Goal: Task Accomplishment & Management: Manage account settings

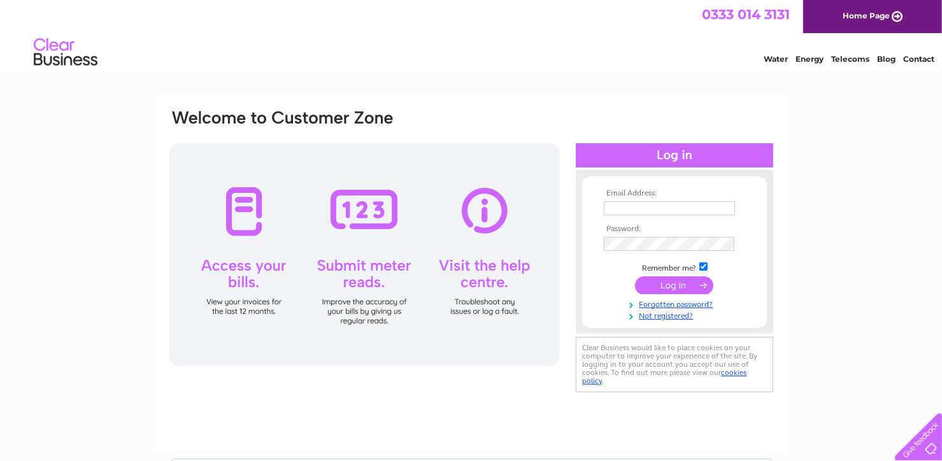
click at [607, 208] on input "text" at bounding box center [669, 208] width 131 height 14
type input "elainenutt1@gmail.com"
click at [673, 283] on input "submit" at bounding box center [674, 286] width 78 height 18
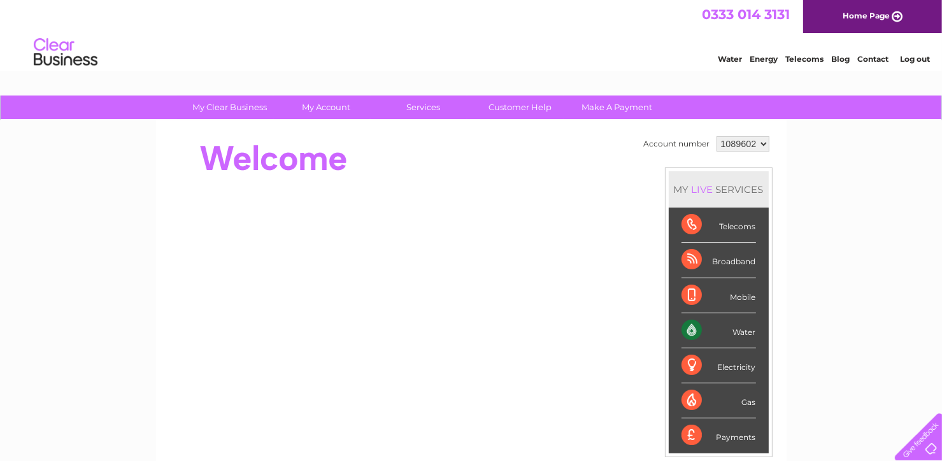
click at [705, 330] on div "Water" at bounding box center [718, 330] width 74 height 35
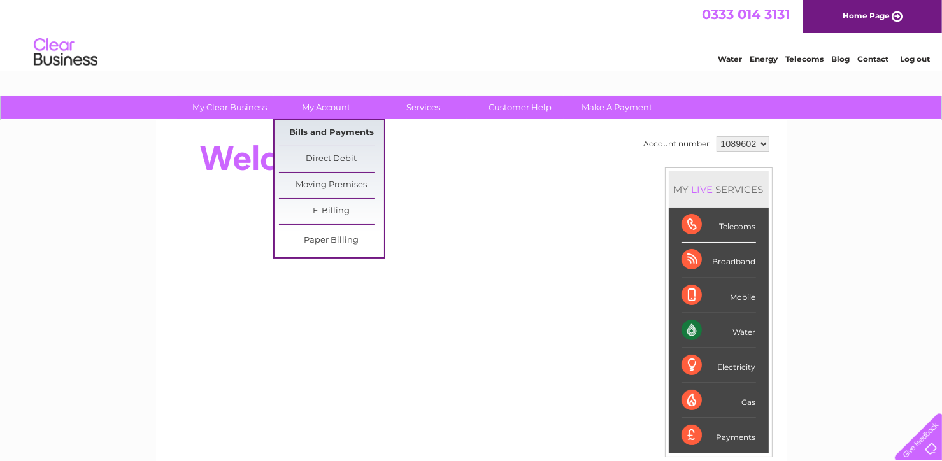
click at [310, 131] on link "Bills and Payments" at bounding box center [331, 132] width 105 height 25
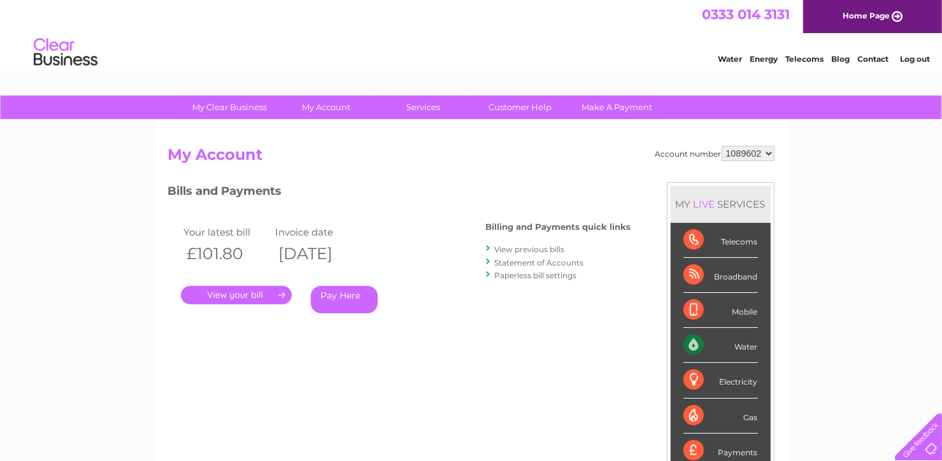
click at [229, 295] on link "." at bounding box center [236, 295] width 111 height 18
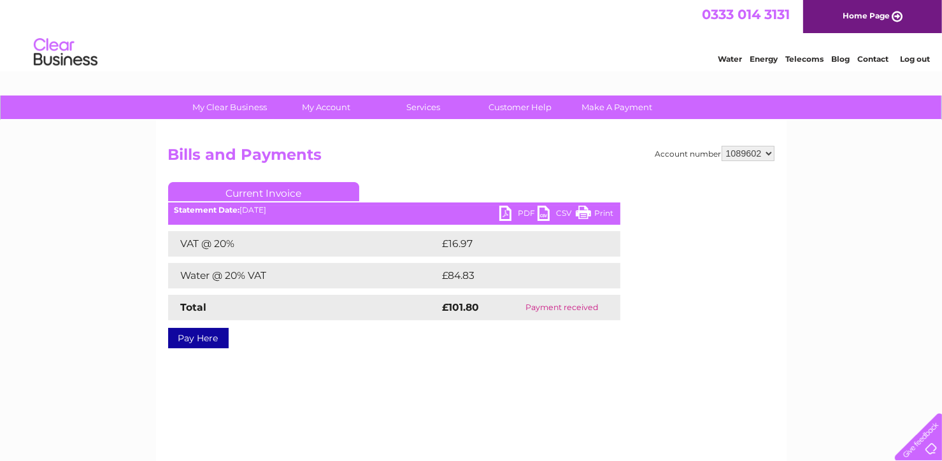
click at [582, 215] on link "Print" at bounding box center [595, 215] width 38 height 18
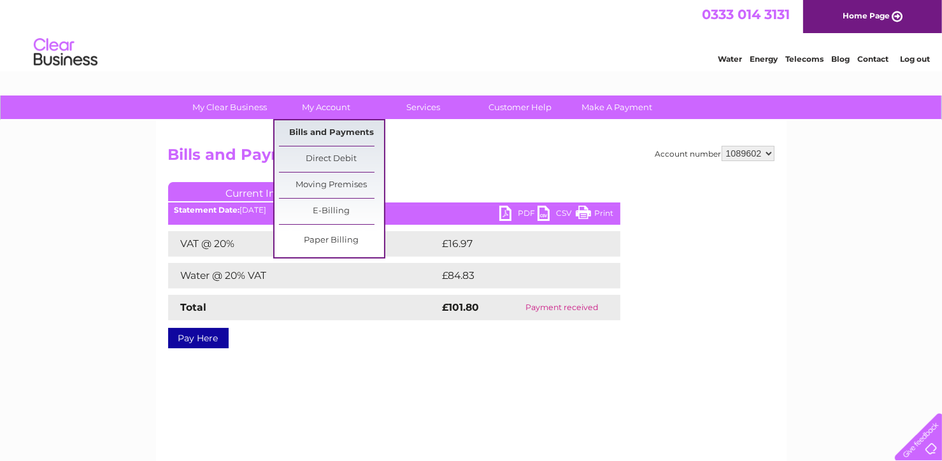
click at [319, 132] on link "Bills and Payments" at bounding box center [331, 132] width 105 height 25
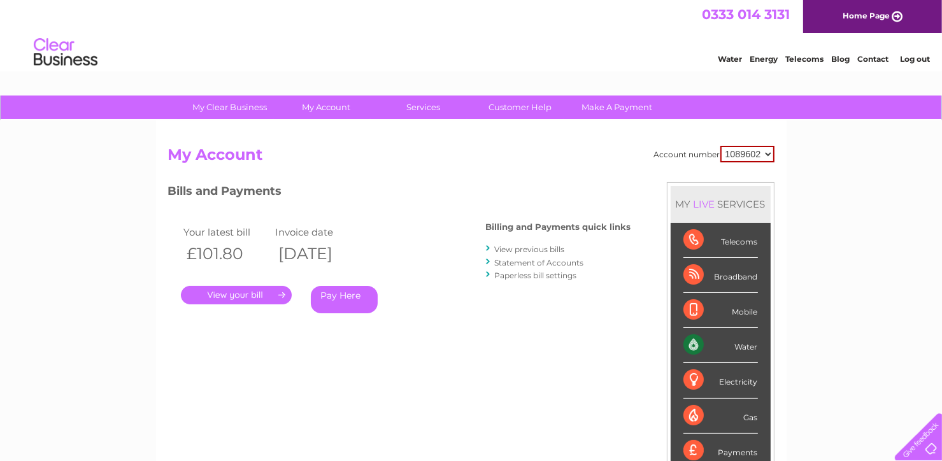
click at [513, 250] on link "View previous bills" at bounding box center [530, 249] width 70 height 10
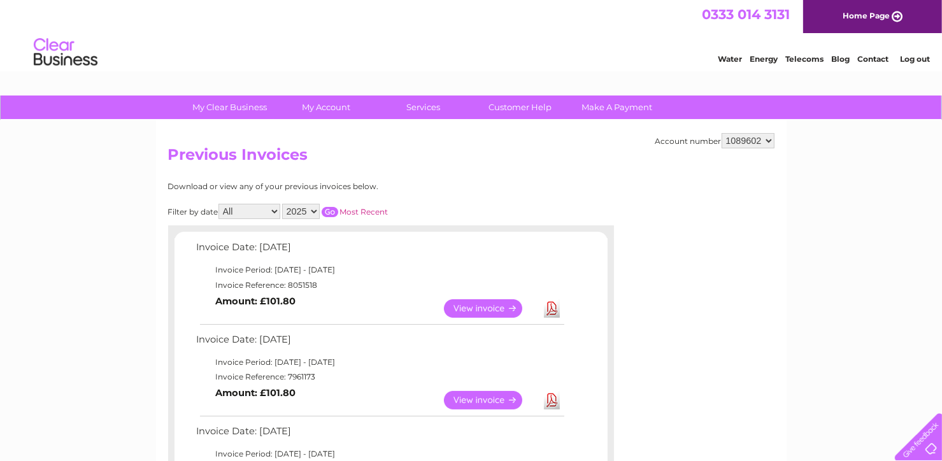
click at [479, 306] on link "View" at bounding box center [491, 308] width 94 height 18
click at [490, 395] on link "View" at bounding box center [491, 400] width 94 height 18
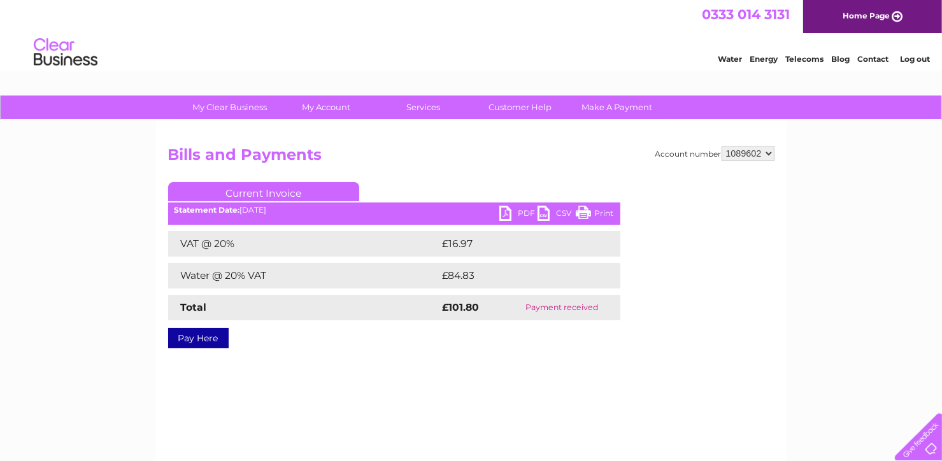
click at [588, 210] on link "Print" at bounding box center [595, 215] width 38 height 18
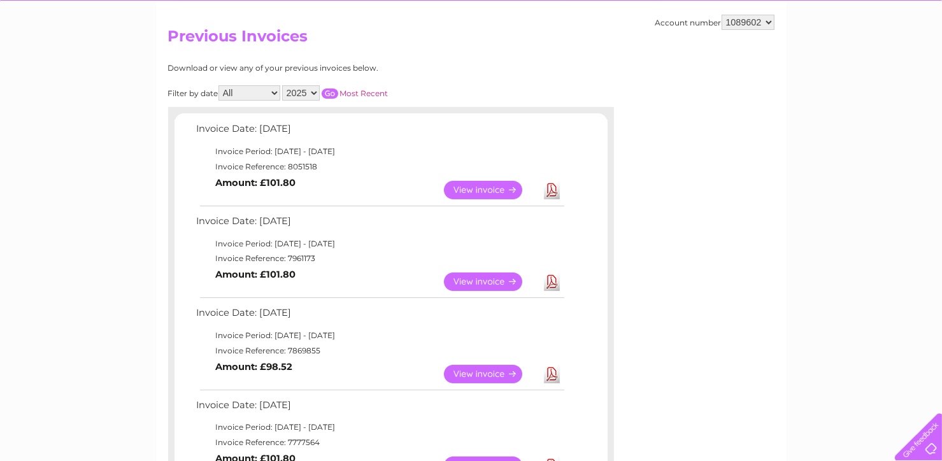
scroll to position [127, 0]
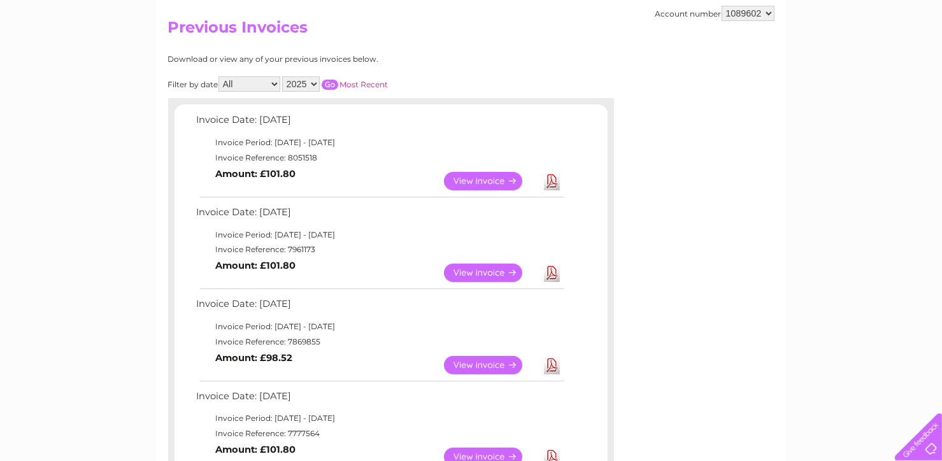
click at [473, 364] on link "View" at bounding box center [491, 365] width 94 height 18
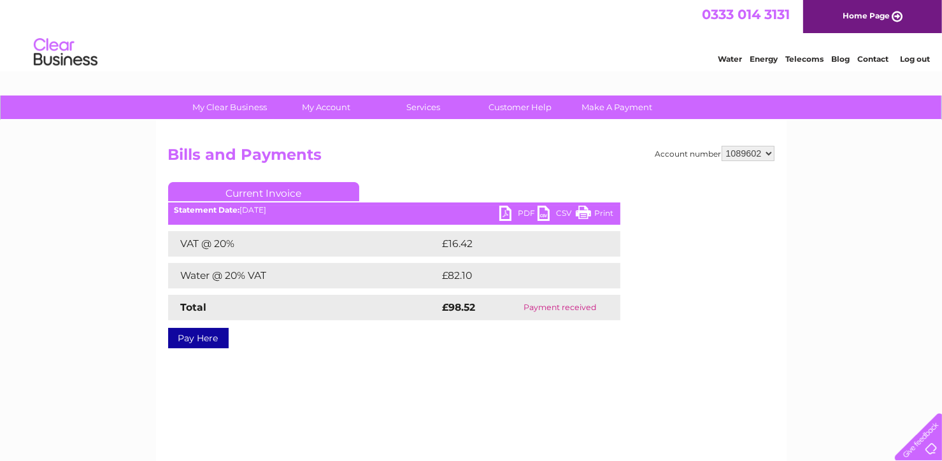
click at [593, 206] on link "Print" at bounding box center [595, 215] width 38 height 18
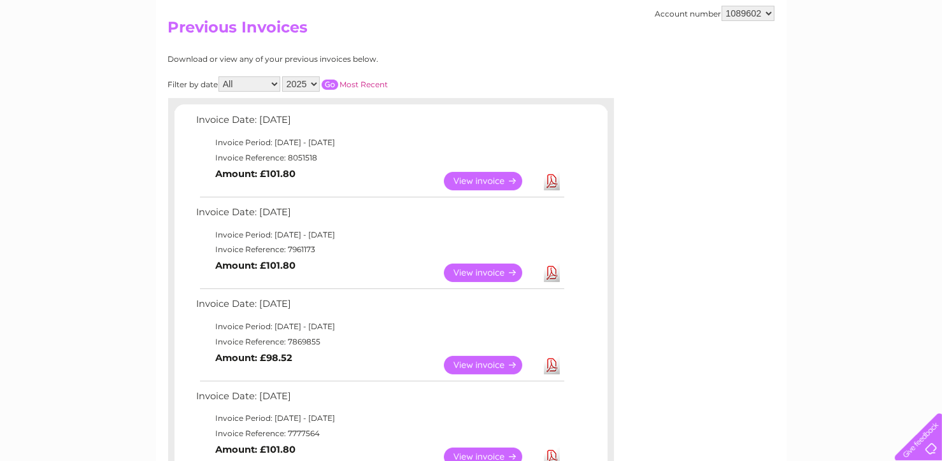
click at [492, 448] on link "View" at bounding box center [491, 457] width 94 height 18
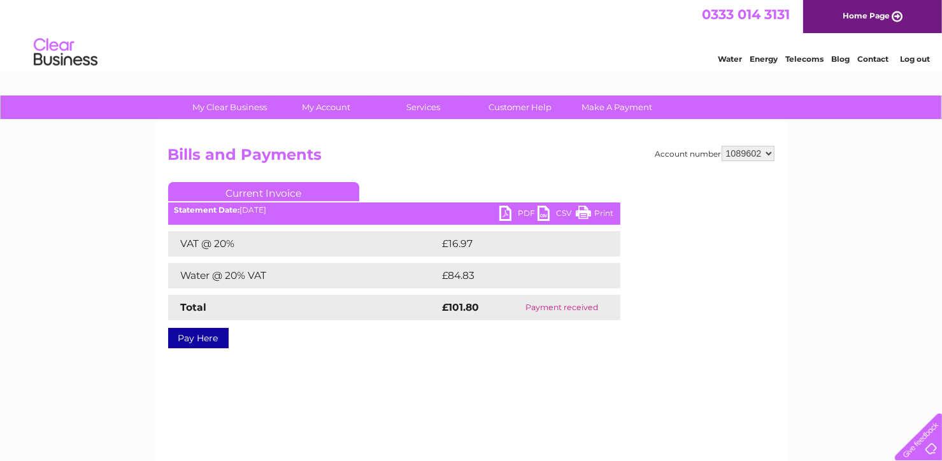
click at [586, 213] on link "Print" at bounding box center [595, 215] width 38 height 18
click at [768, 153] on select "1089602 1089604" at bounding box center [747, 153] width 53 height 15
select select "1089604"
click at [721, 146] on select "1089602 1089604" at bounding box center [747, 153] width 53 height 15
drag, startPoint x: 590, startPoint y: 211, endPoint x: 95, endPoint y: 390, distance: 525.4
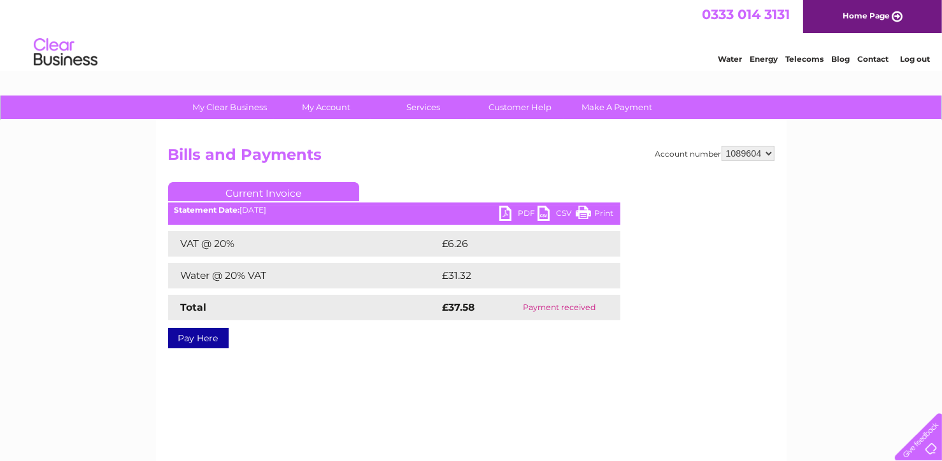
click at [590, 211] on link "Print" at bounding box center [595, 215] width 38 height 18
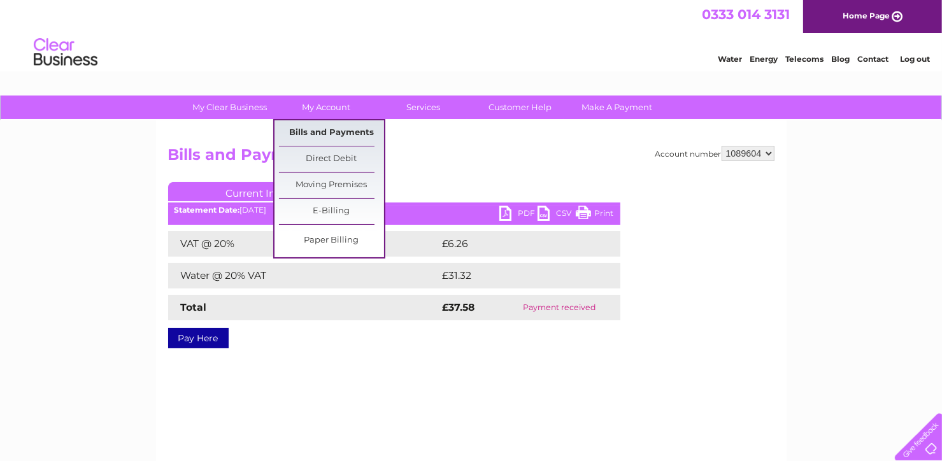
click at [334, 136] on link "Bills and Payments" at bounding box center [331, 132] width 105 height 25
click at [331, 127] on link "Bills and Payments" at bounding box center [331, 132] width 105 height 25
click at [330, 135] on link "Bills and Payments" at bounding box center [331, 132] width 105 height 25
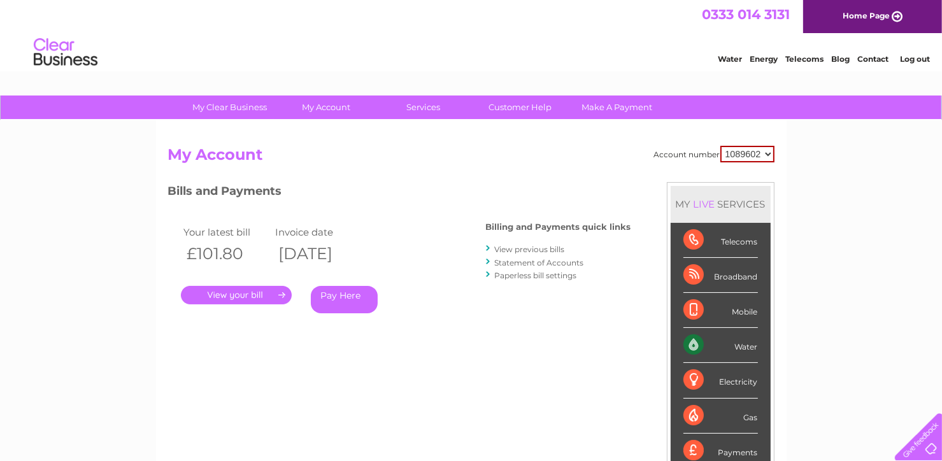
click at [536, 260] on link "Statement of Accounts" at bounding box center [539, 263] width 89 height 10
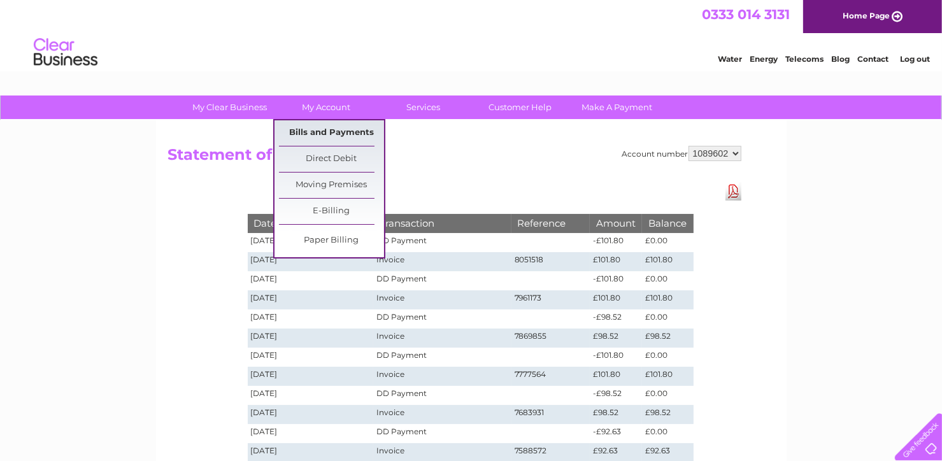
click at [318, 125] on link "Bills and Payments" at bounding box center [331, 132] width 105 height 25
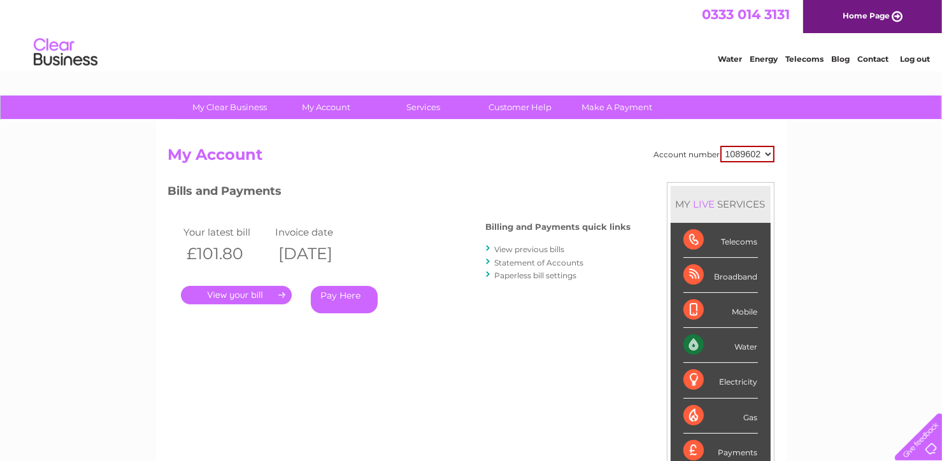
click at [532, 248] on link "View previous bills" at bounding box center [530, 249] width 70 height 10
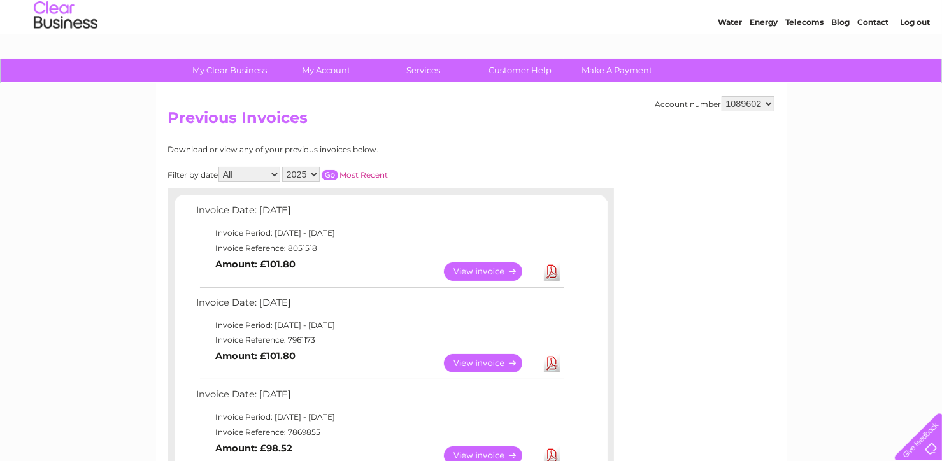
scroll to position [34, 0]
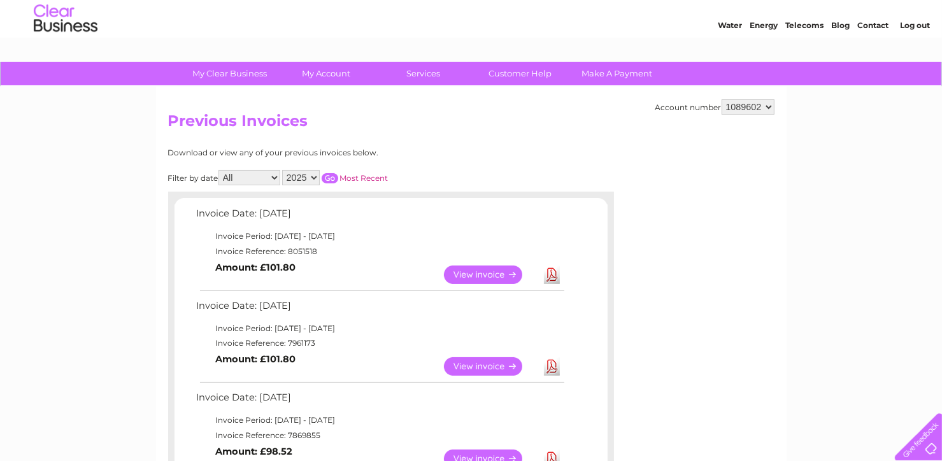
click at [768, 108] on select "1089602 1089604" at bounding box center [747, 106] width 53 height 15
select select "1089604"
click at [721, 99] on select "1089602 1089604" at bounding box center [747, 106] width 53 height 15
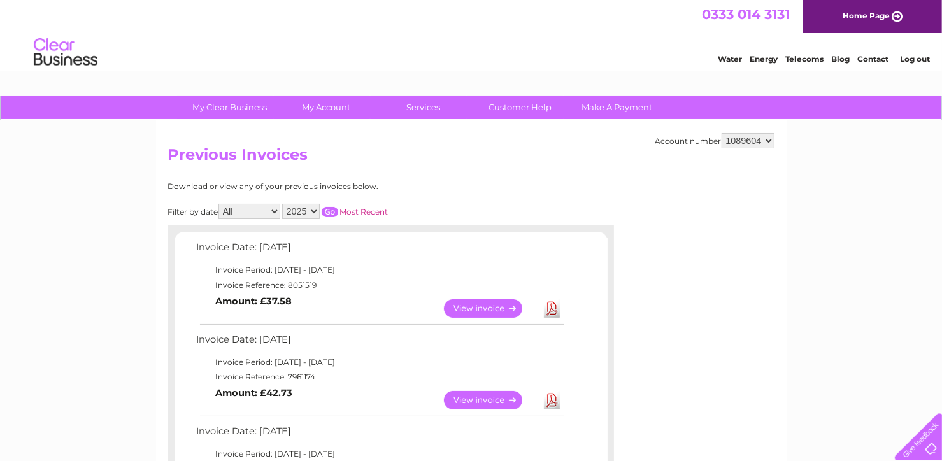
click at [481, 403] on link "View" at bounding box center [491, 400] width 94 height 18
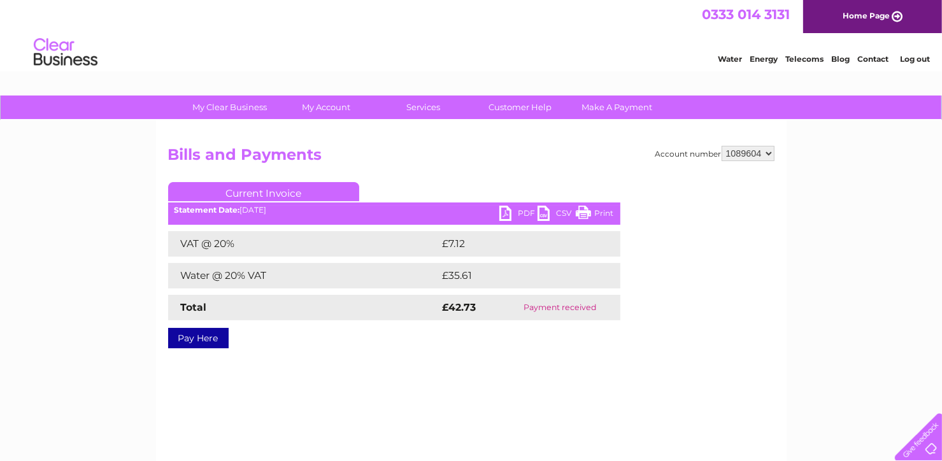
click at [589, 213] on link "Print" at bounding box center [595, 215] width 38 height 18
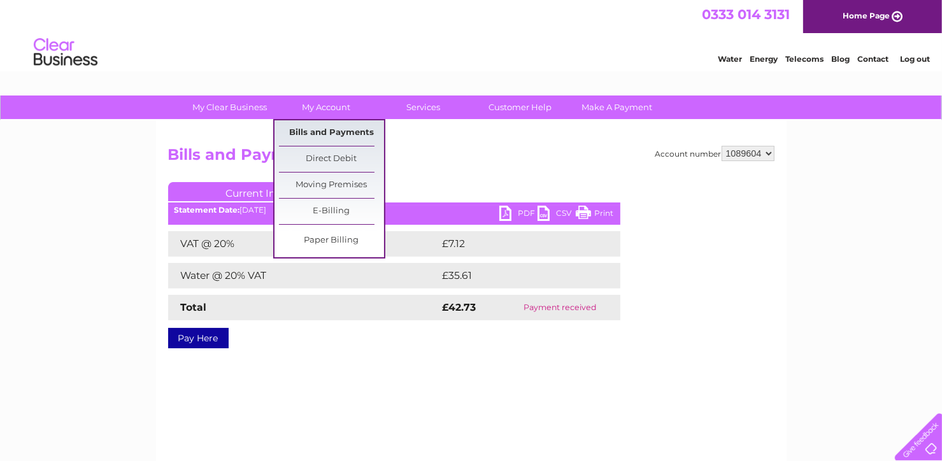
click at [323, 132] on link "Bills and Payments" at bounding box center [331, 132] width 105 height 25
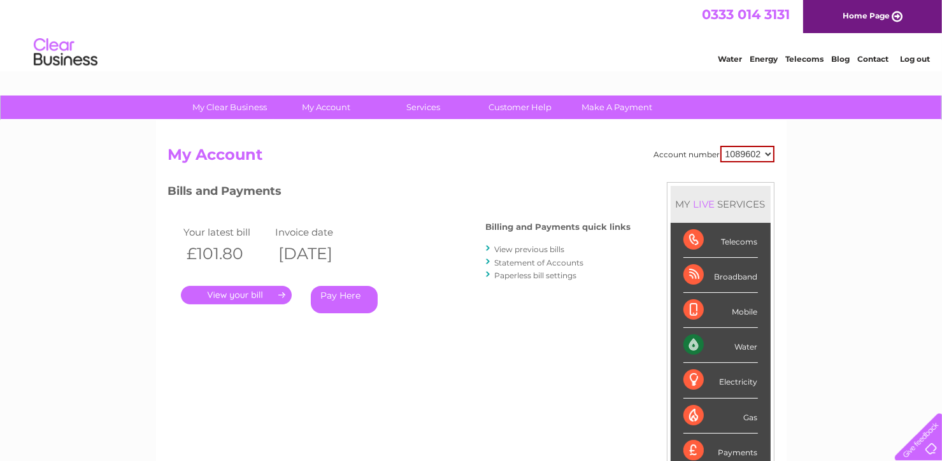
click at [527, 248] on link "View previous bills" at bounding box center [530, 249] width 70 height 10
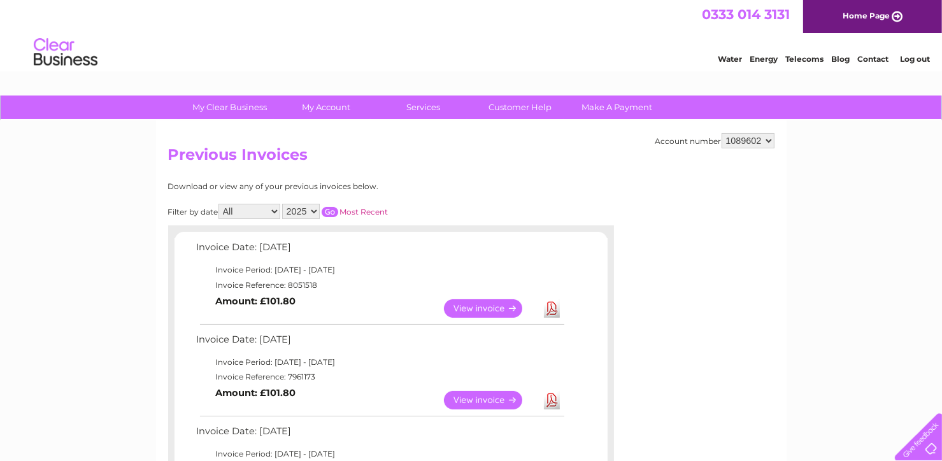
click at [767, 142] on select "1089602 1089604" at bounding box center [747, 140] width 53 height 15
select select "1089604"
click at [721, 133] on select "1089602 1089604" at bounding box center [747, 140] width 53 height 15
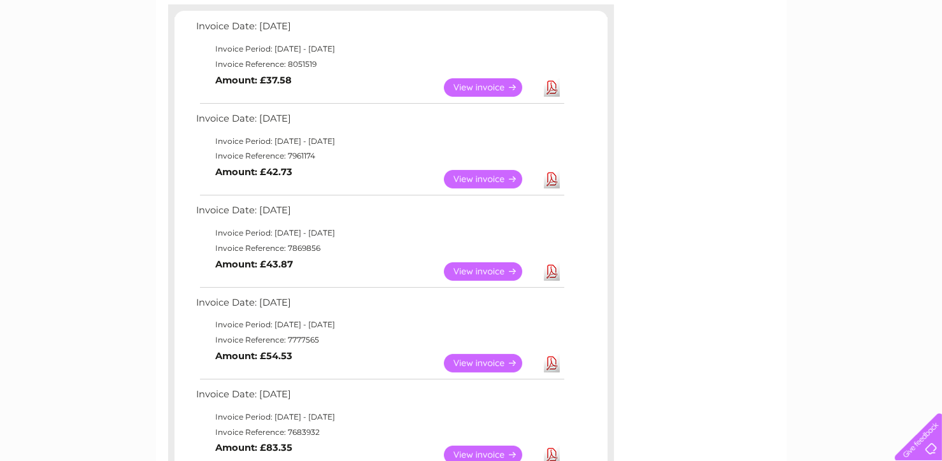
scroll to position [229, 0]
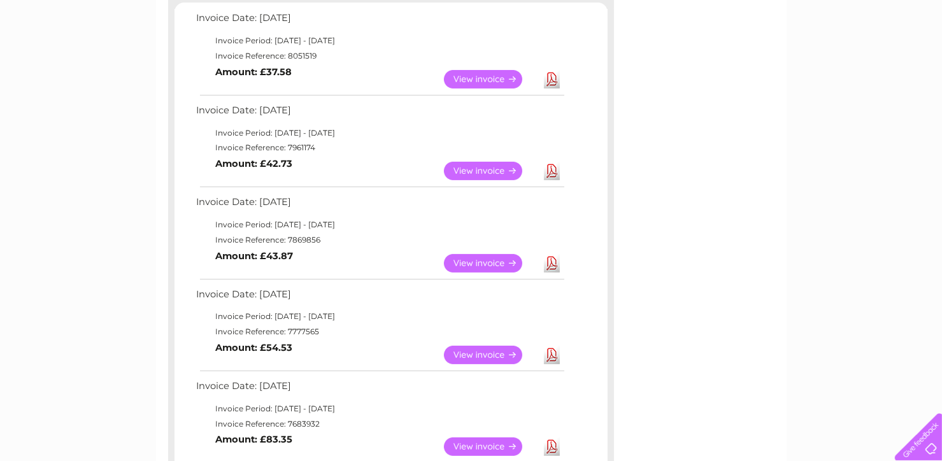
click at [471, 262] on link "View" at bounding box center [491, 263] width 94 height 18
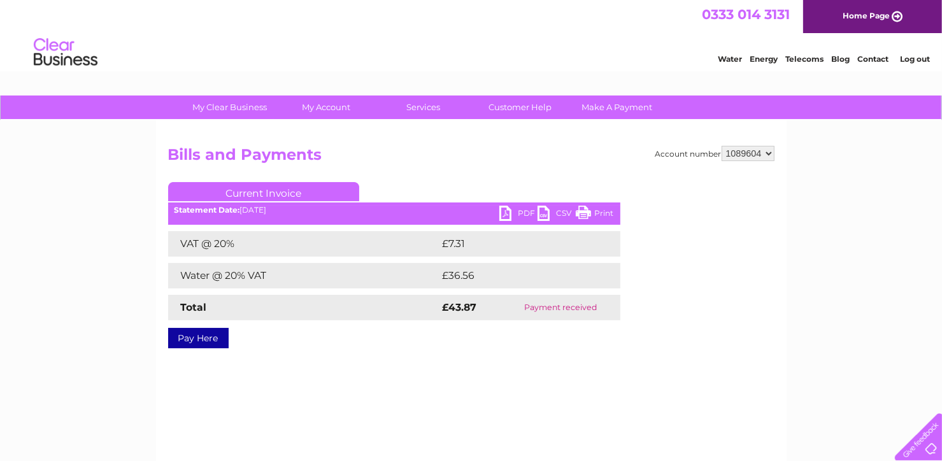
click at [596, 211] on link "Print" at bounding box center [595, 215] width 38 height 18
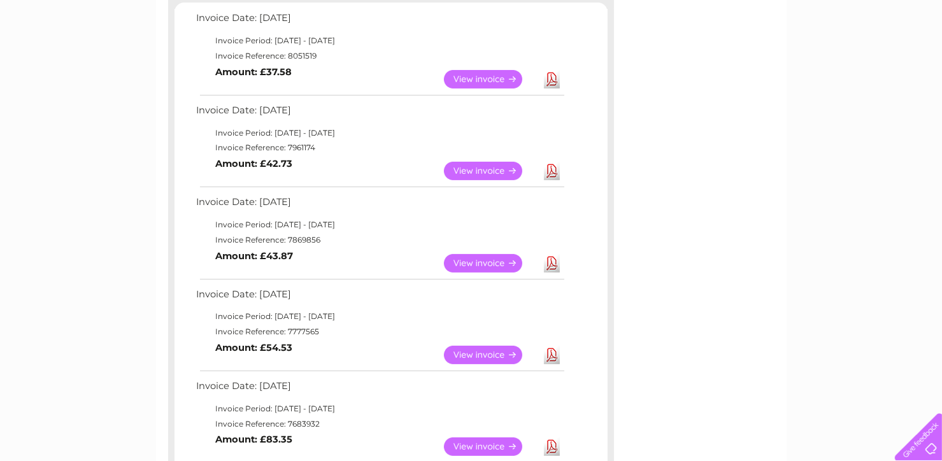
click at [478, 351] on link "View" at bounding box center [491, 355] width 94 height 18
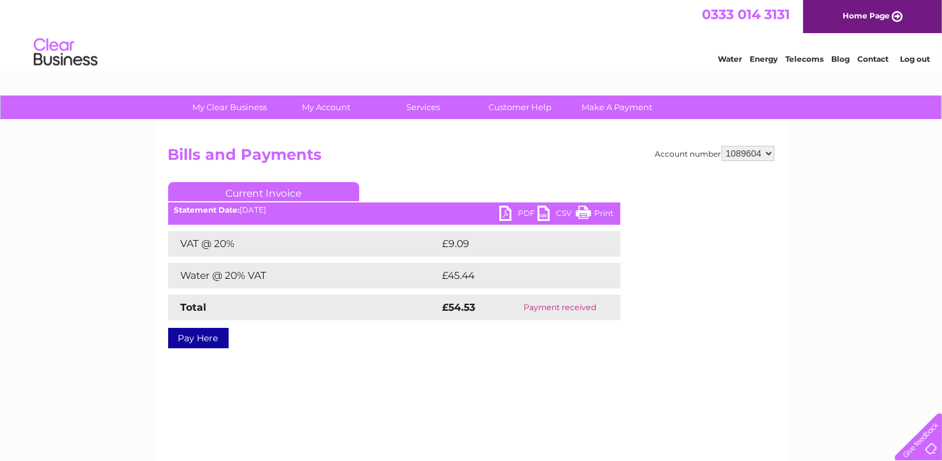
click at [594, 214] on link "Print" at bounding box center [595, 215] width 38 height 18
